Goal: Find contact information: Find contact information

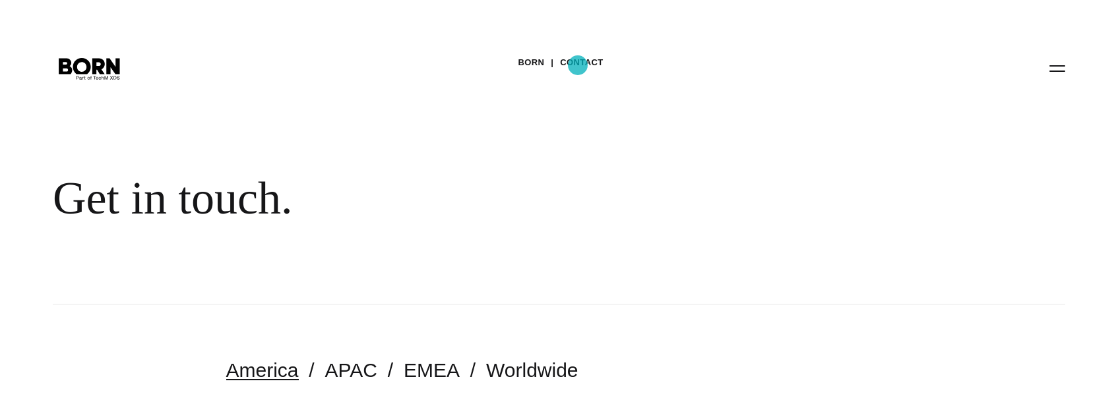
click at [578, 65] on link "Contact" at bounding box center [581, 63] width 43 height 20
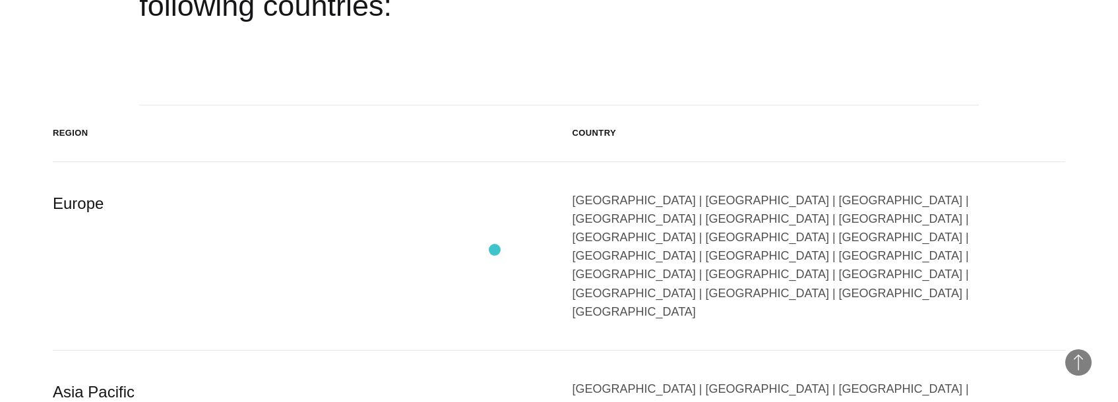
scroll to position [2176, 0]
click at [611, 239] on div "[GEOGRAPHIC_DATA] | [GEOGRAPHIC_DATA] | [GEOGRAPHIC_DATA] | [GEOGRAPHIC_DATA] |…" at bounding box center [818, 255] width 493 height 130
click at [611, 241] on div "[GEOGRAPHIC_DATA] | [GEOGRAPHIC_DATA] | [GEOGRAPHIC_DATA] | [GEOGRAPHIC_DATA] |…" at bounding box center [818, 255] width 493 height 130
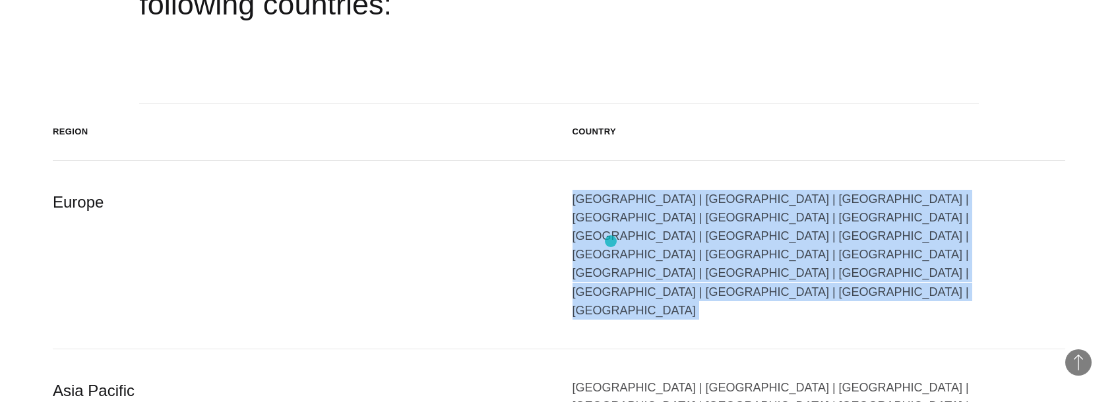
click at [611, 241] on div "[GEOGRAPHIC_DATA] | [GEOGRAPHIC_DATA] | [GEOGRAPHIC_DATA] | [GEOGRAPHIC_DATA] |…" at bounding box center [818, 255] width 493 height 130
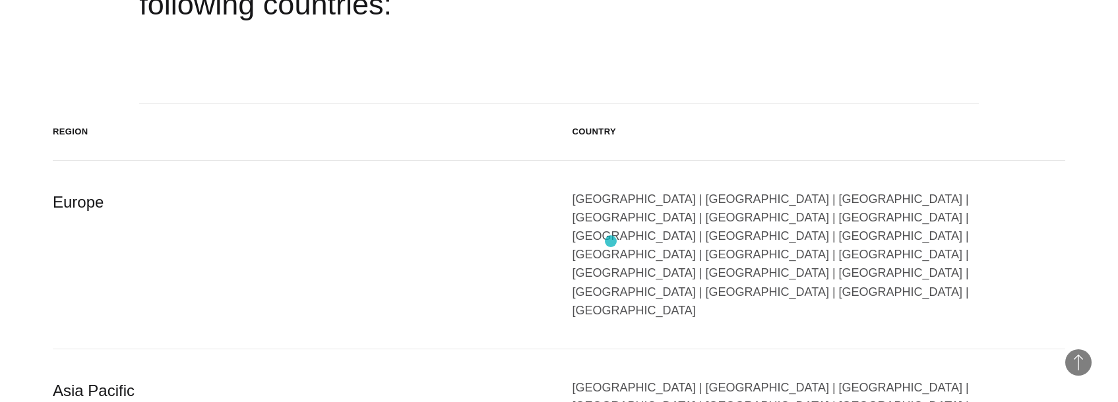
drag, startPoint x: 611, startPoint y: 241, endPoint x: 513, endPoint y: 169, distance: 121.2
click at [513, 169] on div "Europe Austria | Belgium | Bulgaria | Czech Republic | Denmark | Finland | Fran…" at bounding box center [559, 255] width 1012 height 189
